Goal: Navigation & Orientation: Find specific page/section

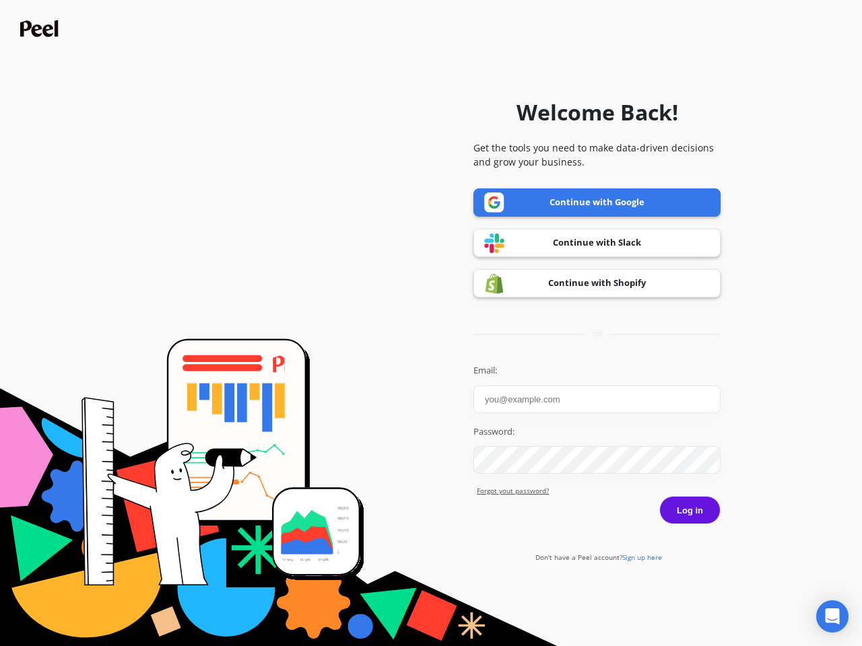
click at [832, 617] on icon "Open Intercom Messenger" at bounding box center [832, 617] width 14 height 16
